Goal: Information Seeking & Learning: Understand process/instructions

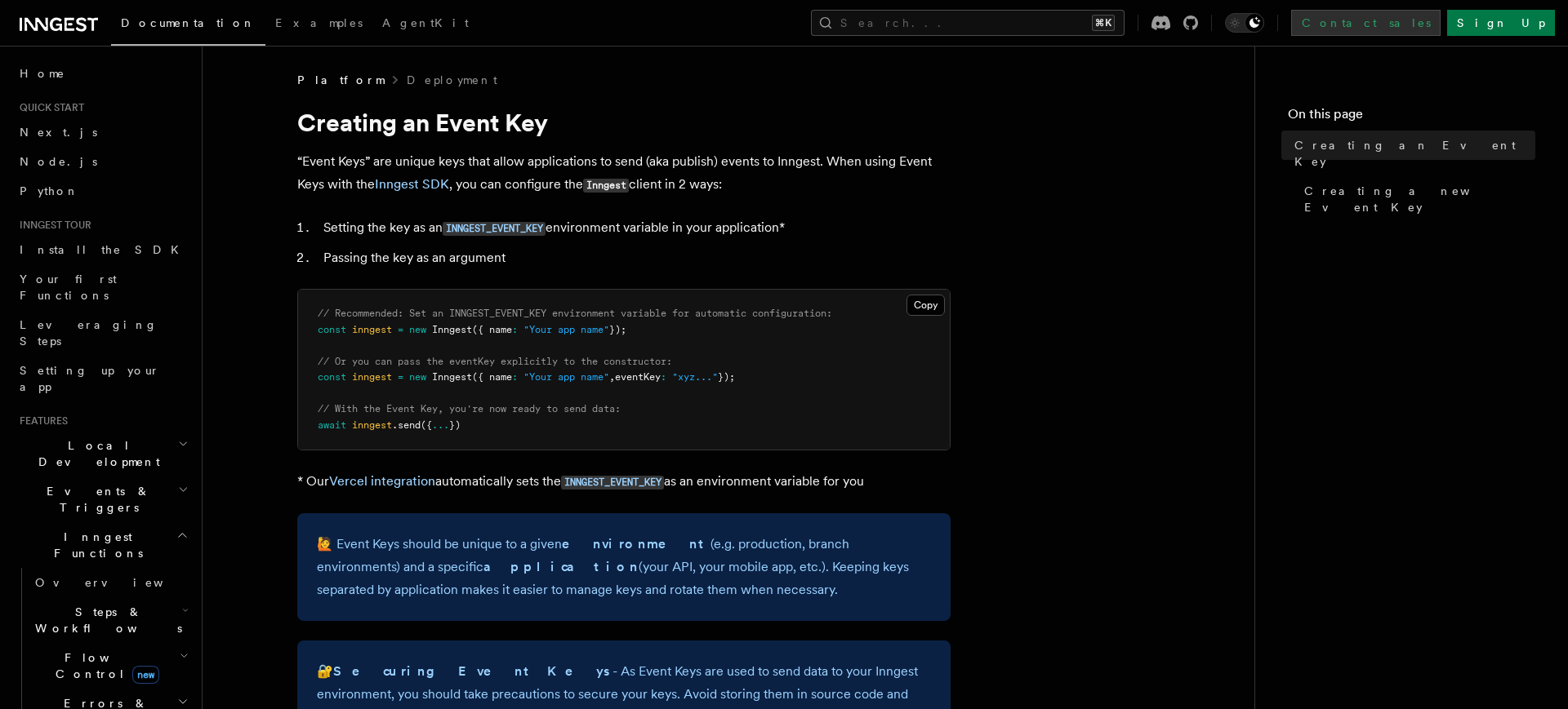
click at [1440, 28] on link "Contact sales" at bounding box center [1365, 22] width 149 height 26
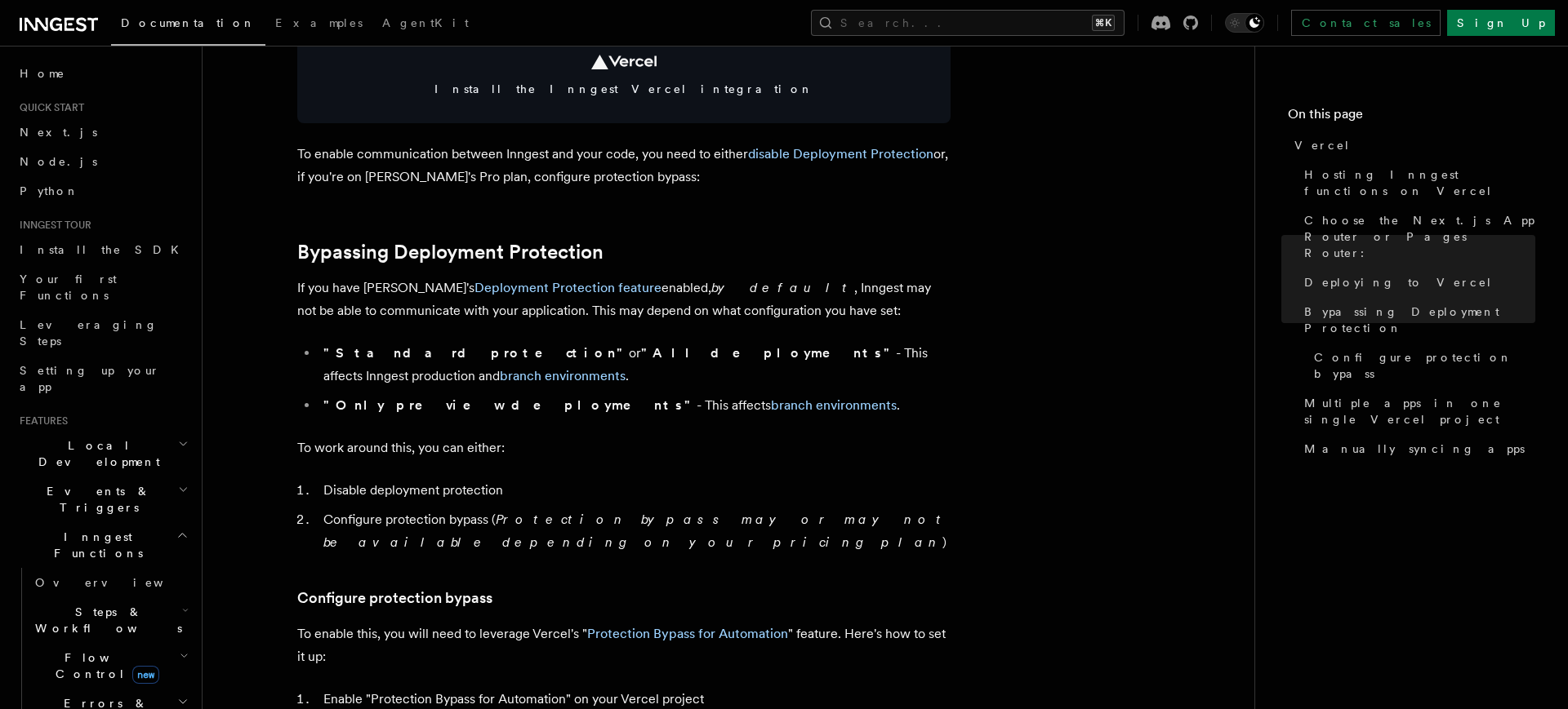
scroll to position [1041, 0]
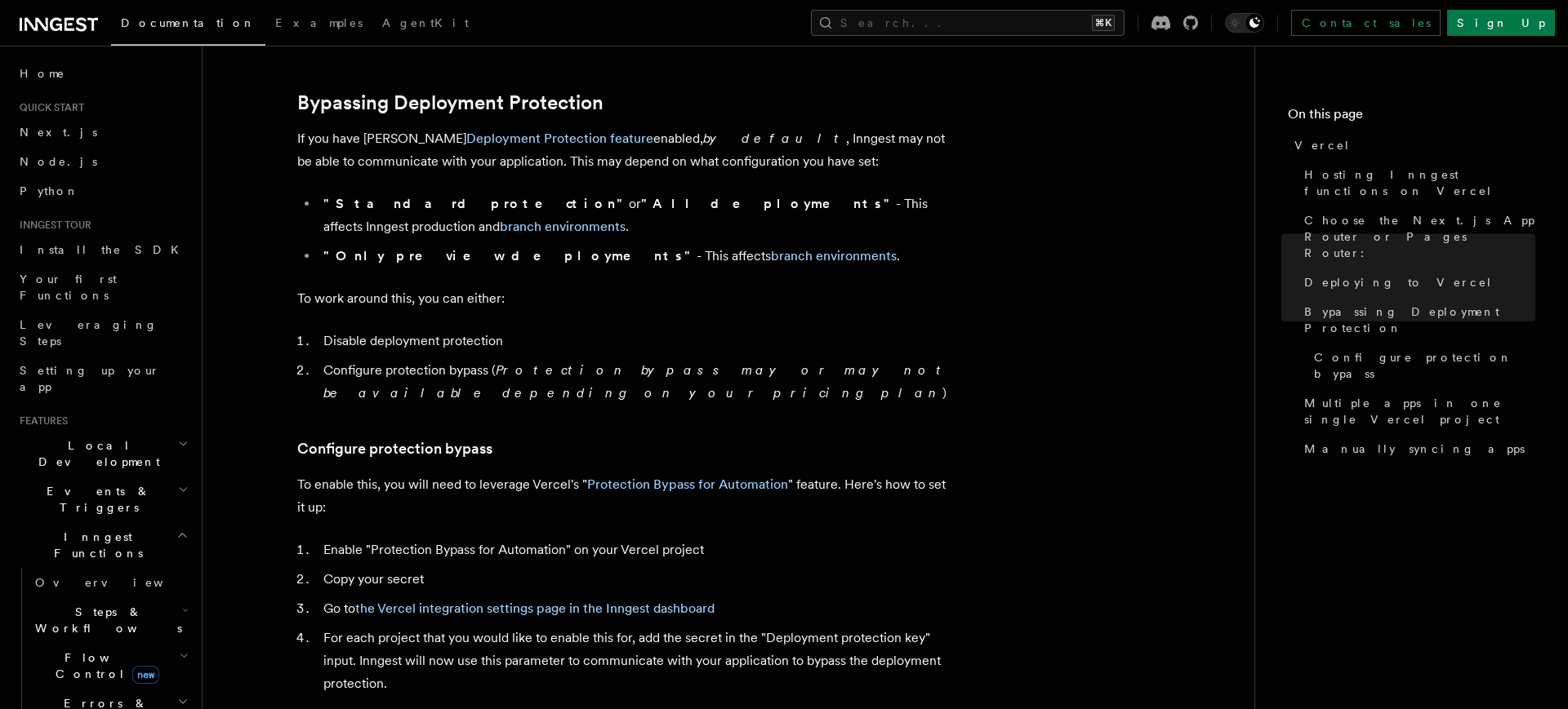
scroll to position [1205, 0]
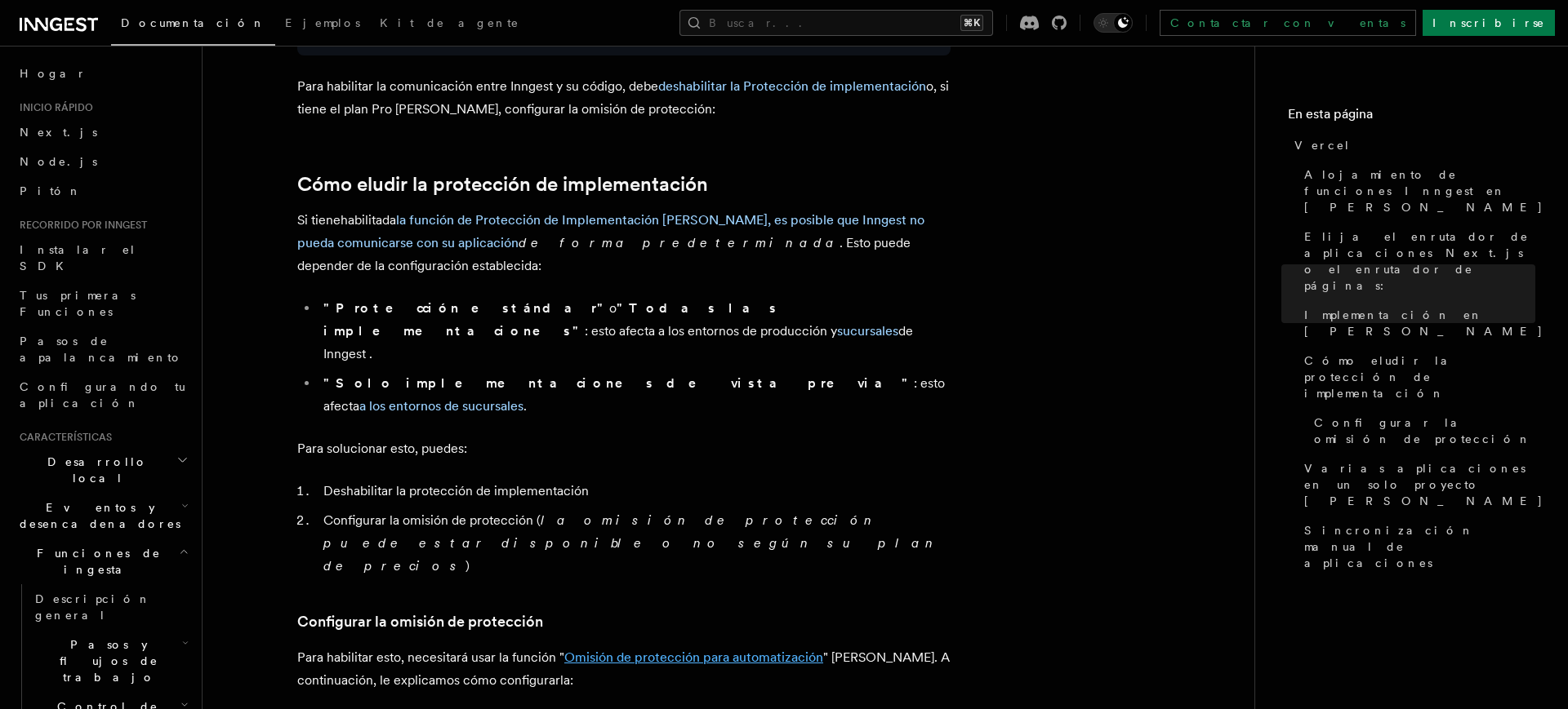
click at [676, 649] on font "Omisión de protección para automatización" at bounding box center [693, 657] width 259 height 15
